Goal: Find specific page/section: Find specific page/section

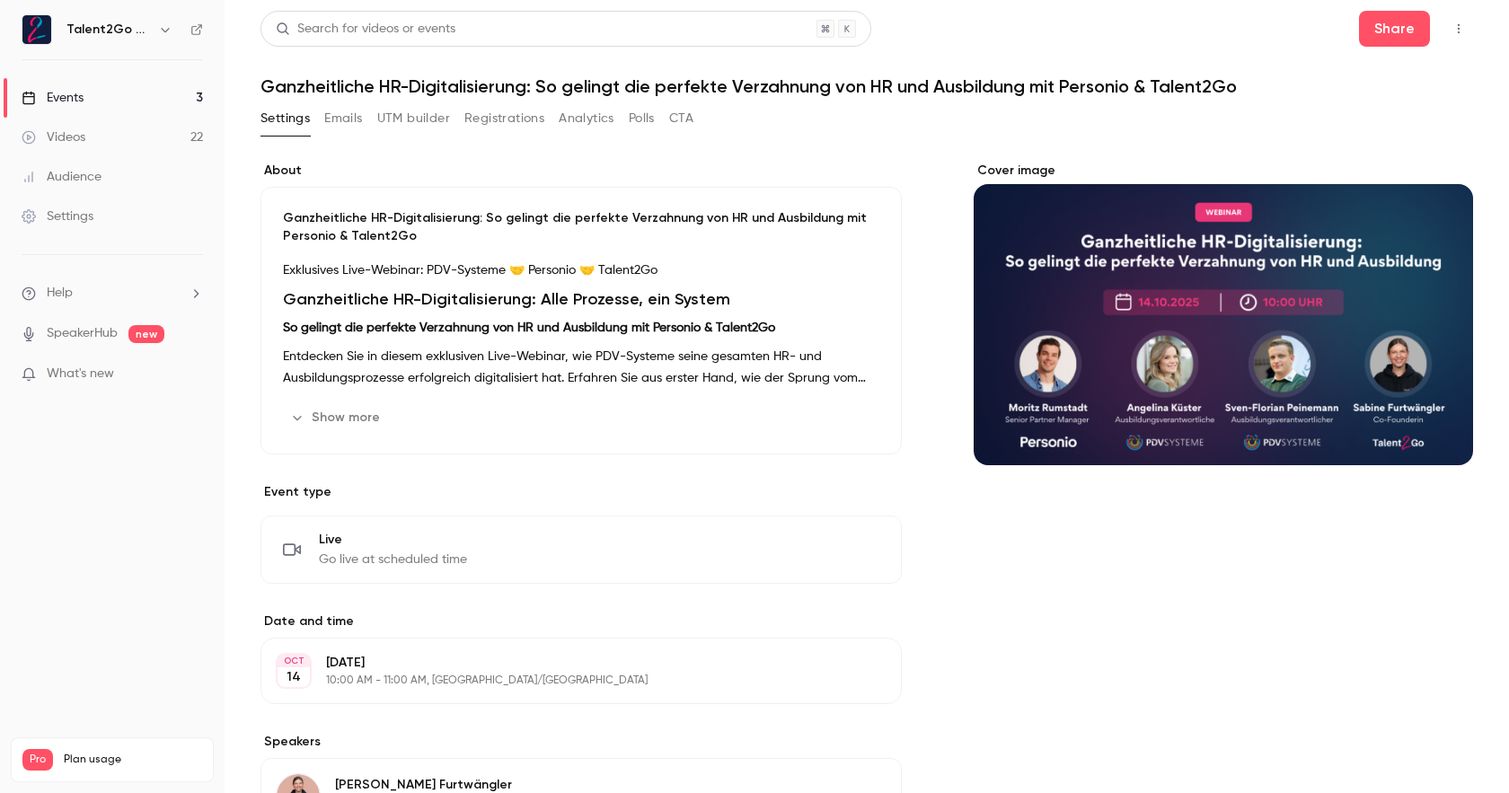
click at [88, 95] on link "Events 3" at bounding box center [112, 98] width 225 height 40
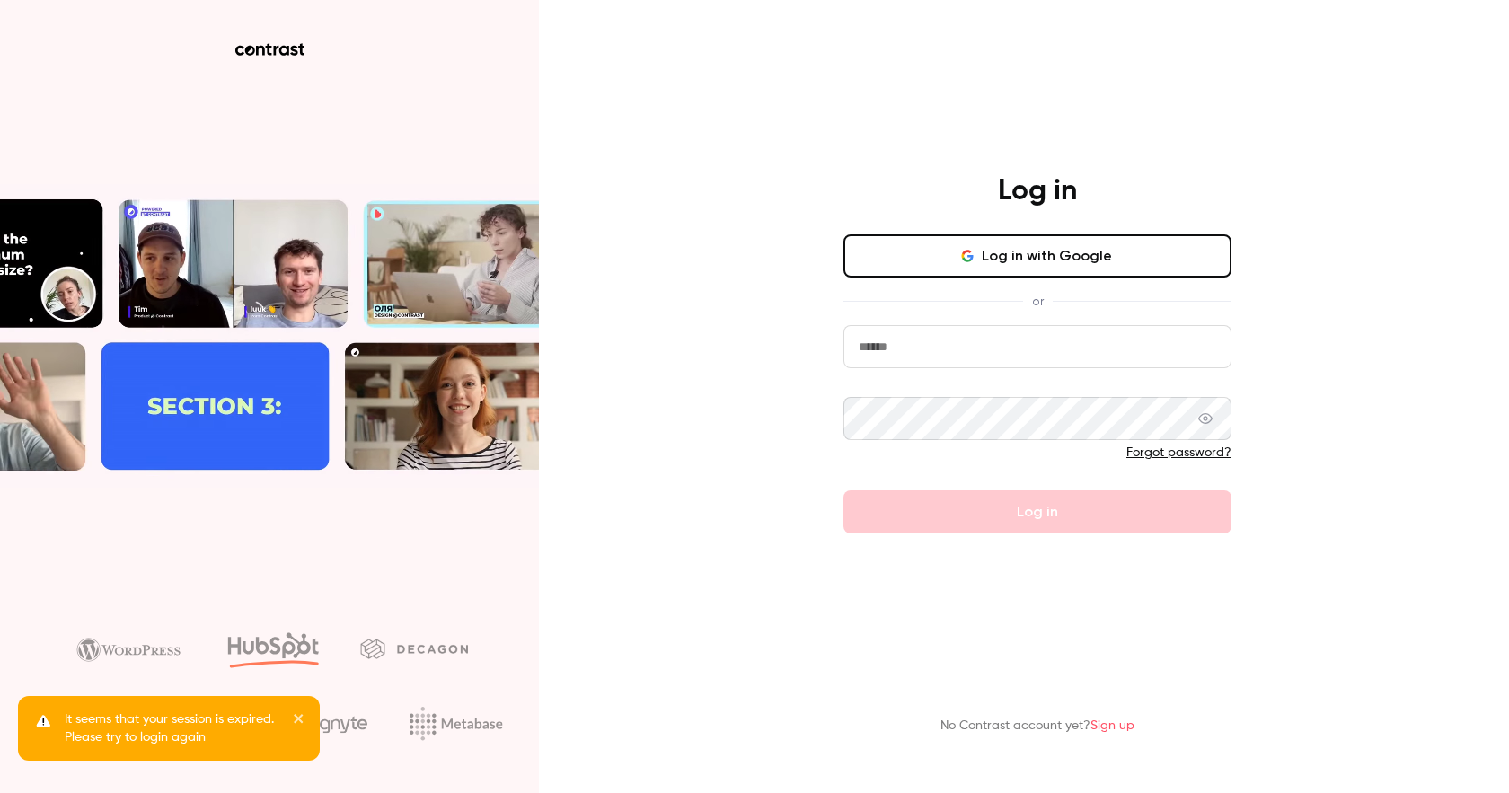
click at [918, 268] on button "Log in with Google" at bounding box center [1038, 255] width 388 height 43
